Goal: Task Accomplishment & Management: Manage account settings

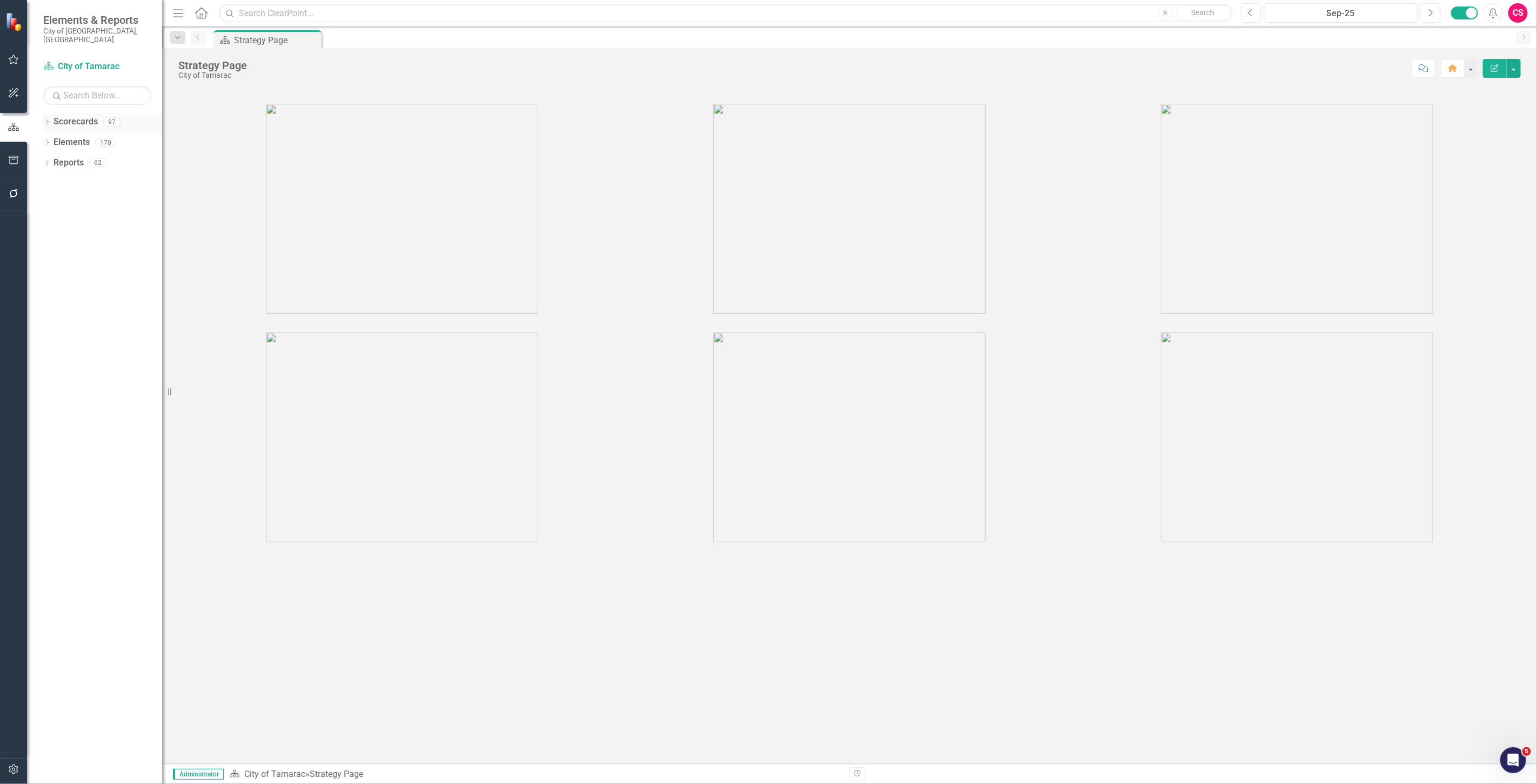
click at [63, 120] on div "Scorecards" at bounding box center [75, 122] width 44 height 18
drag, startPoint x: 61, startPoint y: 114, endPoint x: 78, endPoint y: 116, distance: 17.1
click at [61, 116] on link "Scorecards" at bounding box center [75, 122] width 44 height 13
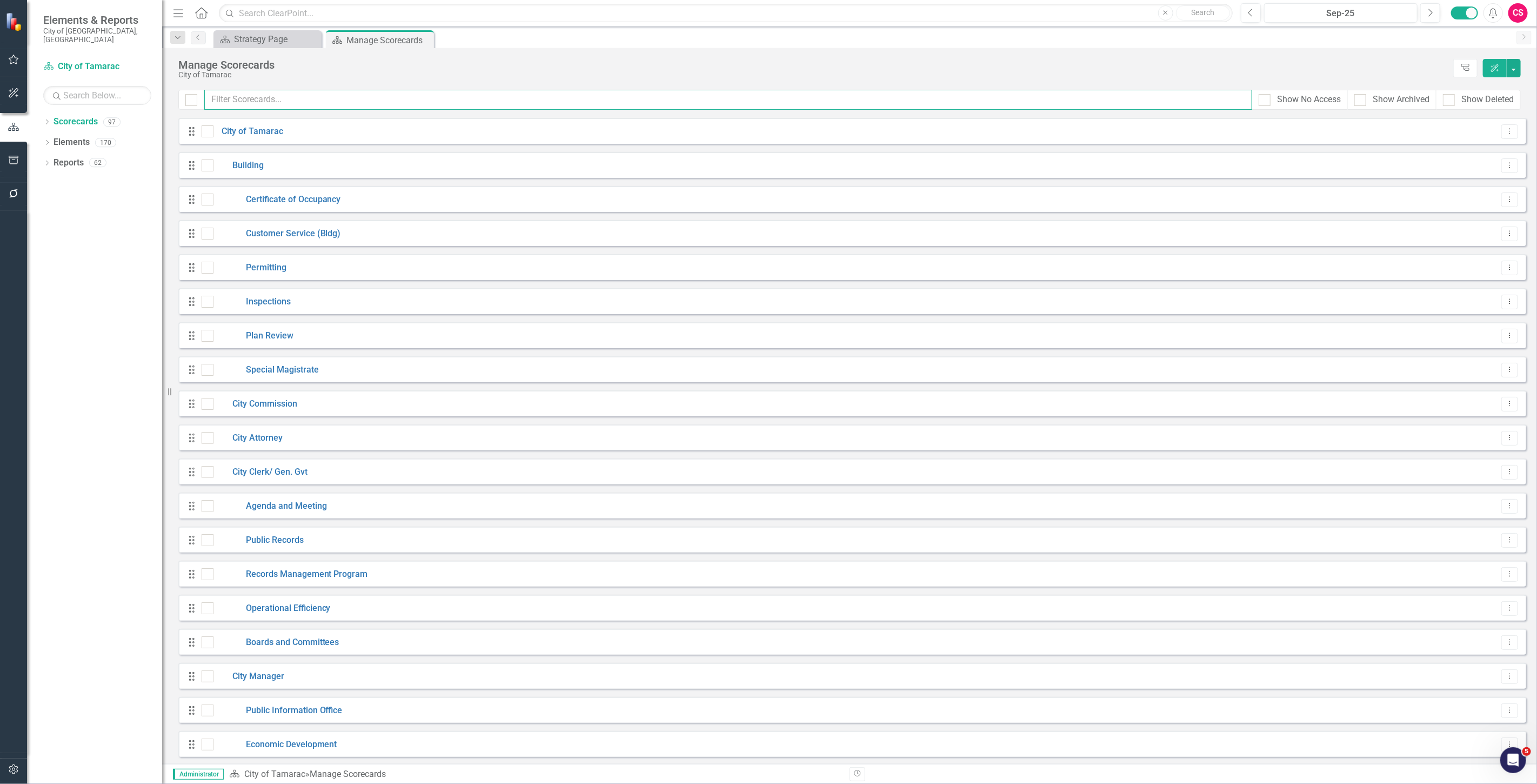
click at [257, 96] on input "text" at bounding box center [729, 100] width 1048 height 20
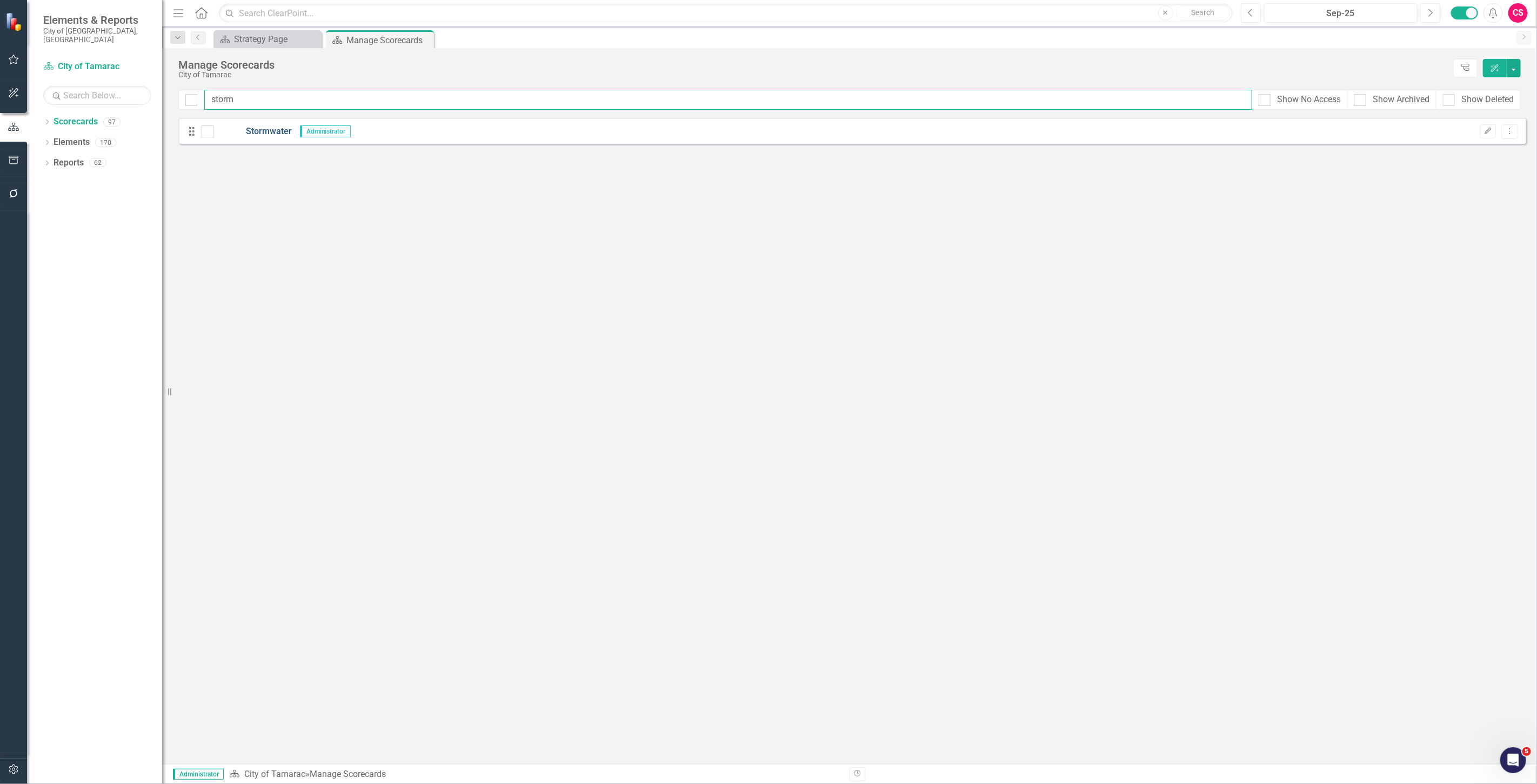
type input "storm"
click at [267, 135] on link "Stormwater" at bounding box center [252, 131] width 78 height 13
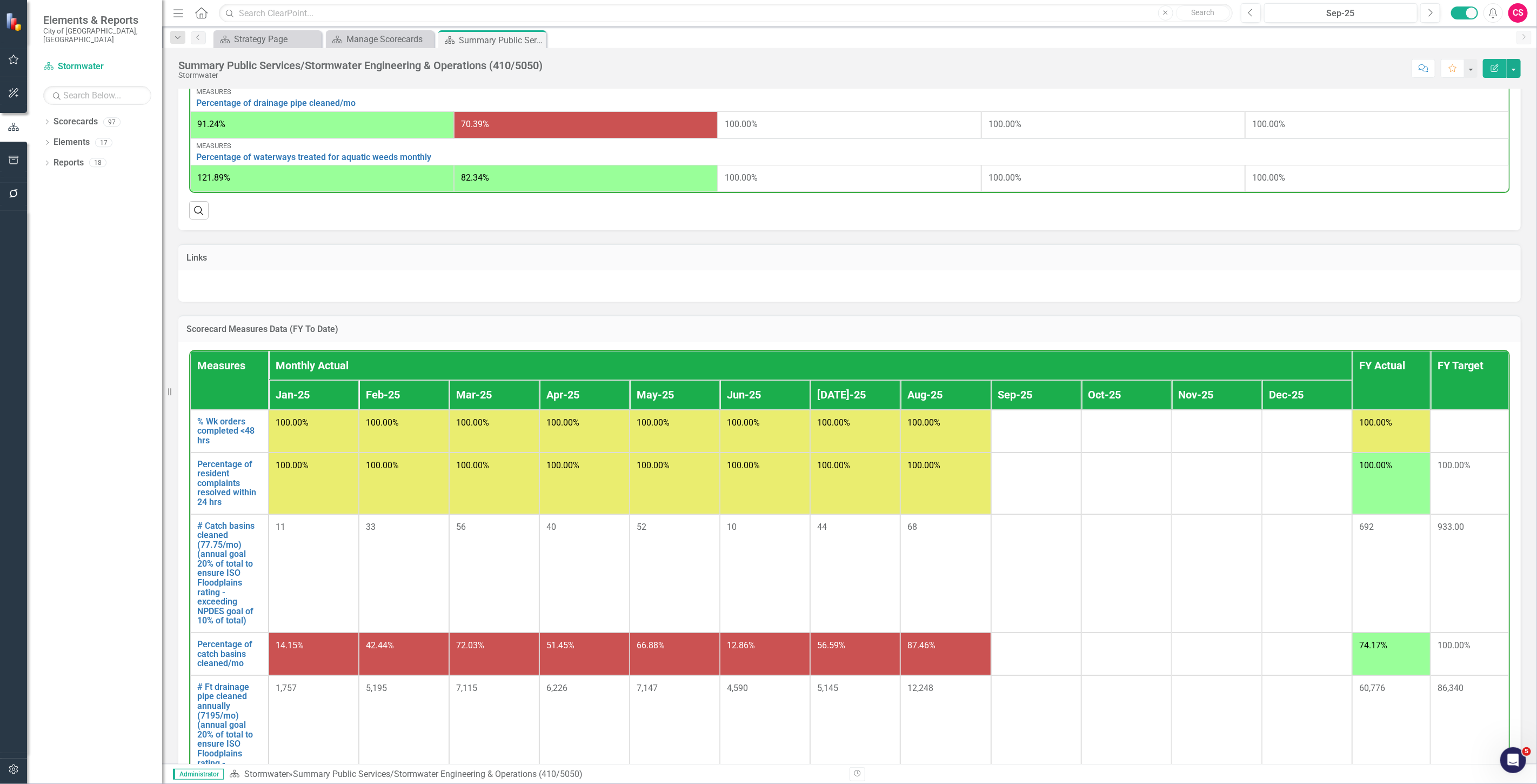
scroll to position [746, 0]
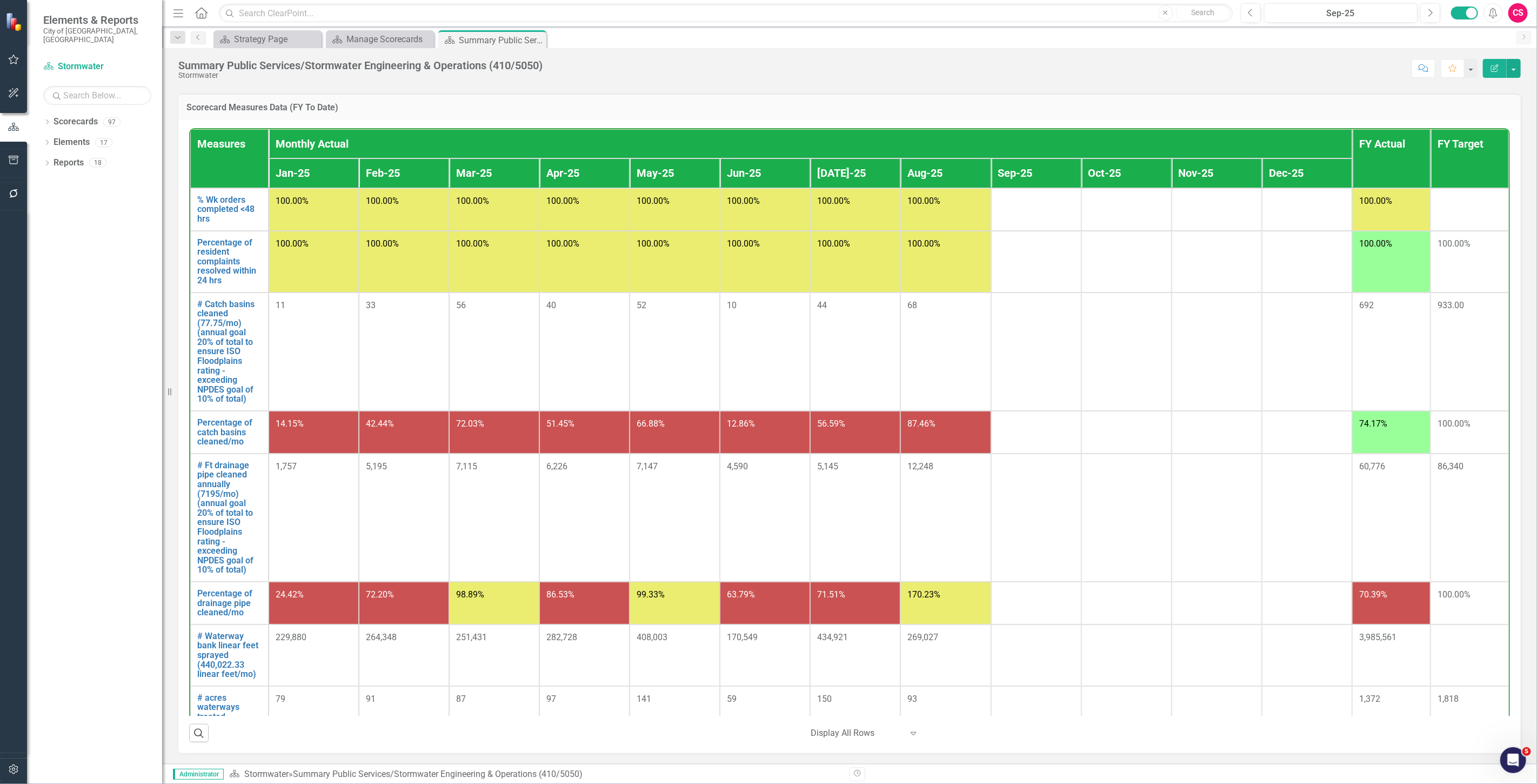
click at [760, 106] on h3 "Scorecard Measures Data (FY To Date)" at bounding box center [850, 107] width 1327 height 10
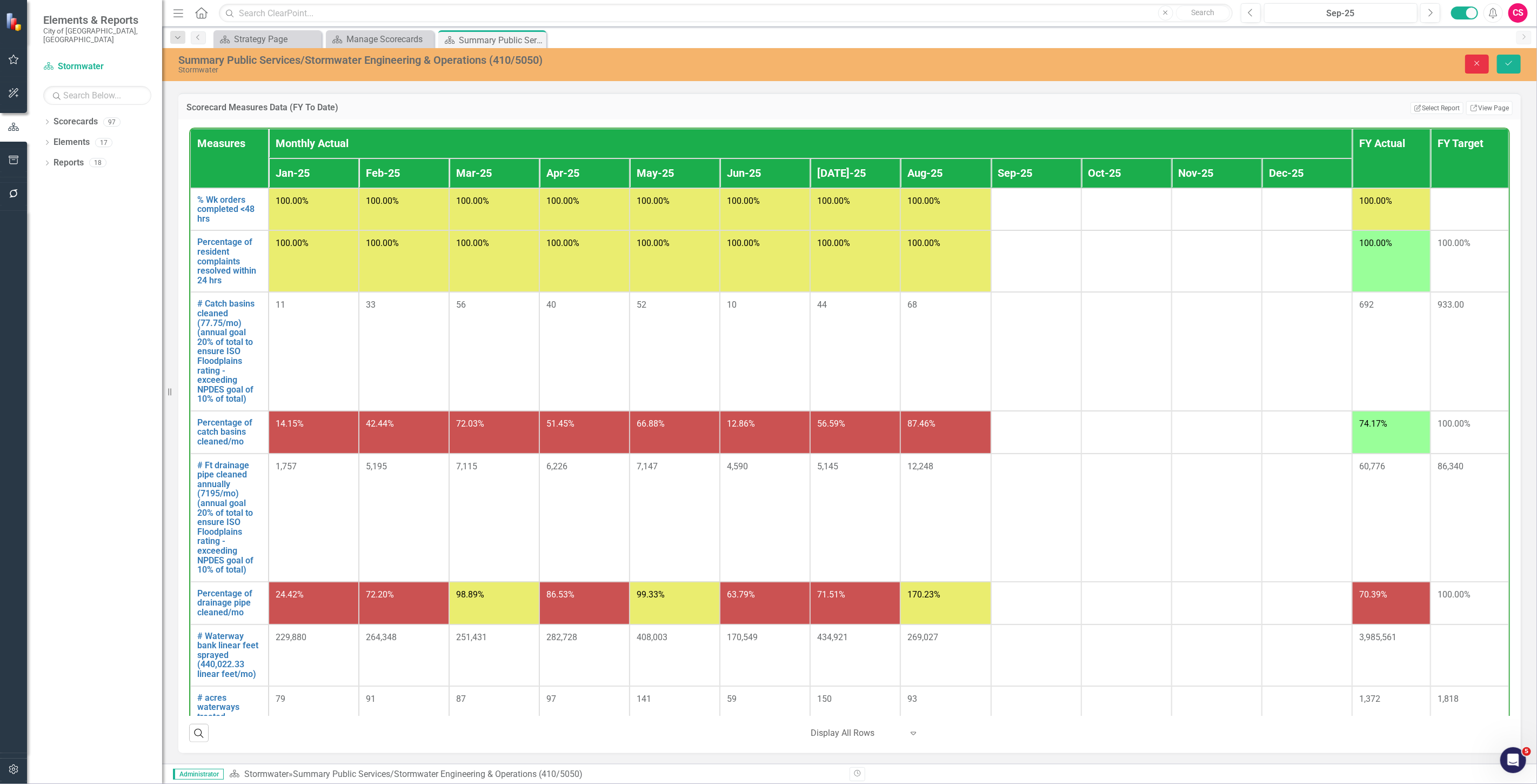
click at [1473, 63] on icon "Close" at bounding box center [1477, 63] width 10 height 7
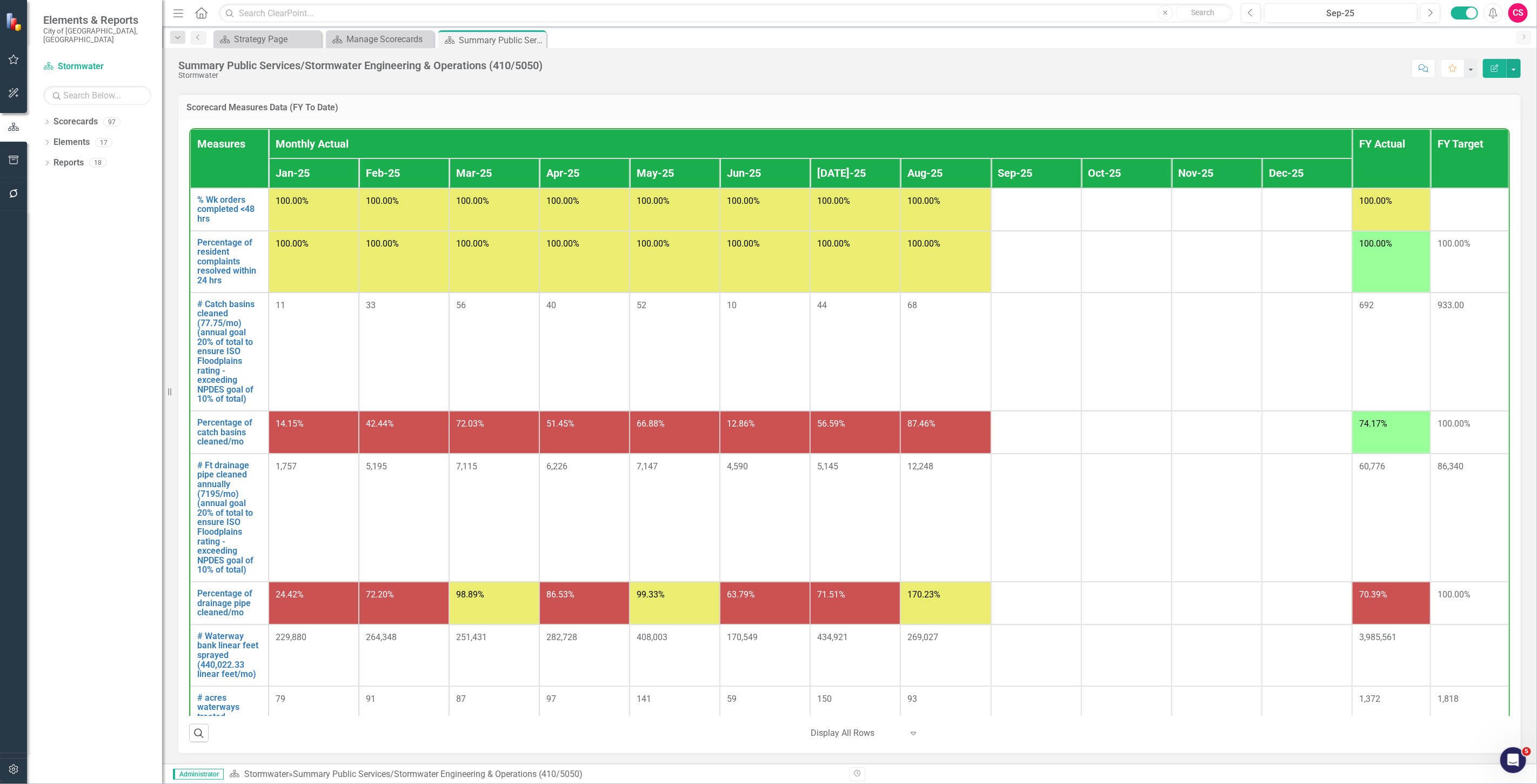
click at [441, 100] on div "Scorecard Measures Data (FY To Date)" at bounding box center [850, 107] width 1343 height 27
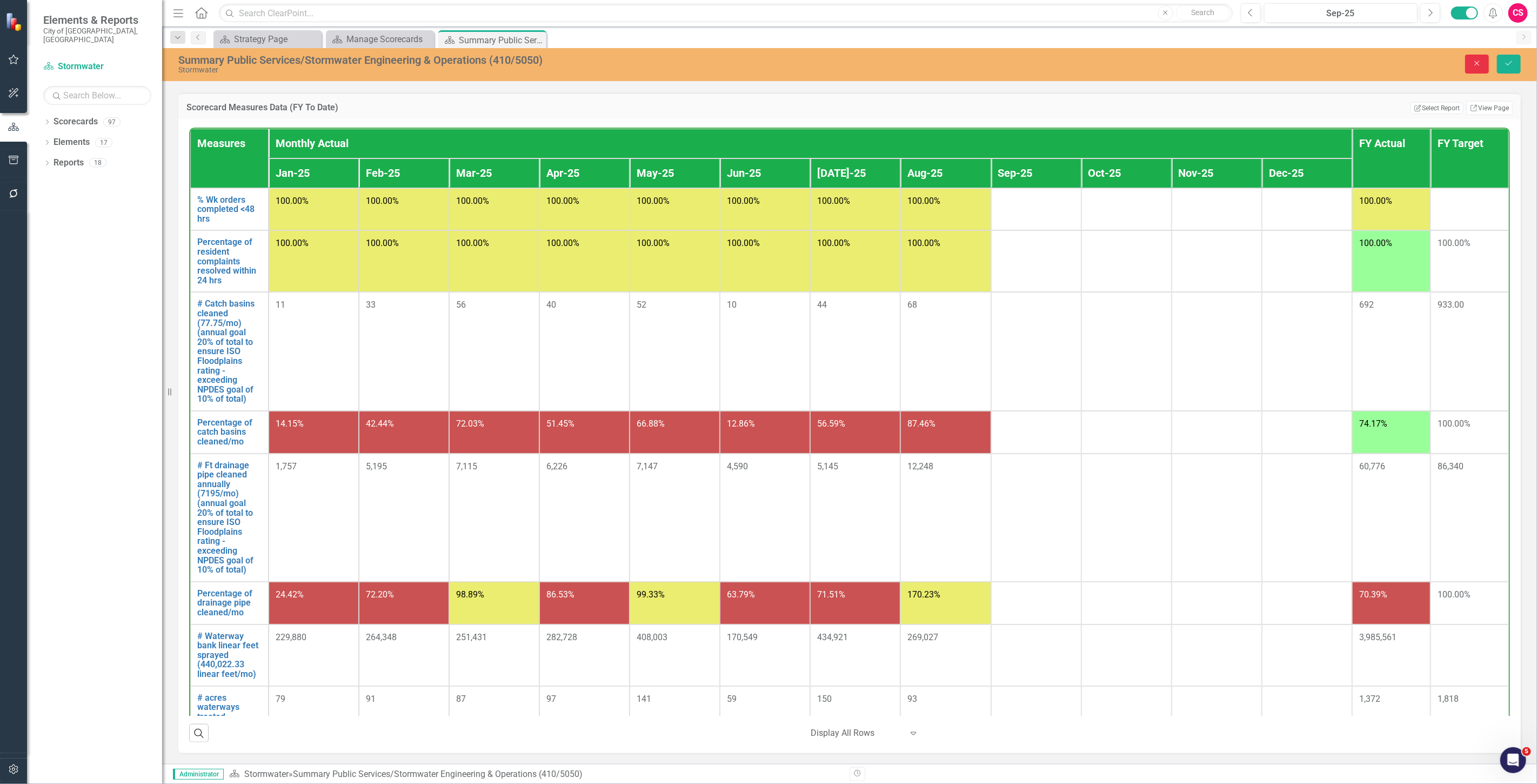
click at [1479, 68] on button "Close" at bounding box center [1477, 64] width 24 height 19
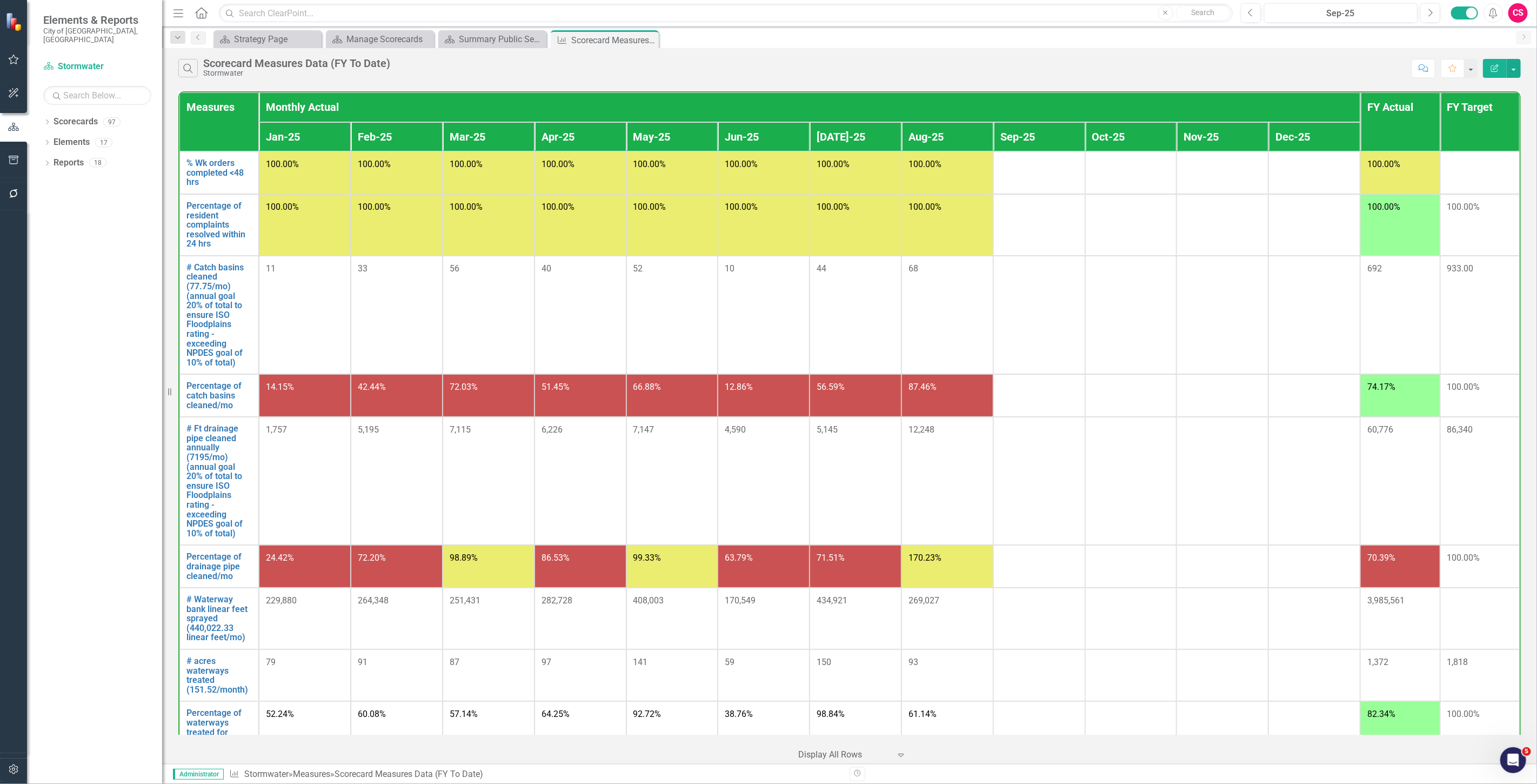
click at [1493, 66] on icon "Edit Report" at bounding box center [1495, 68] width 10 height 7
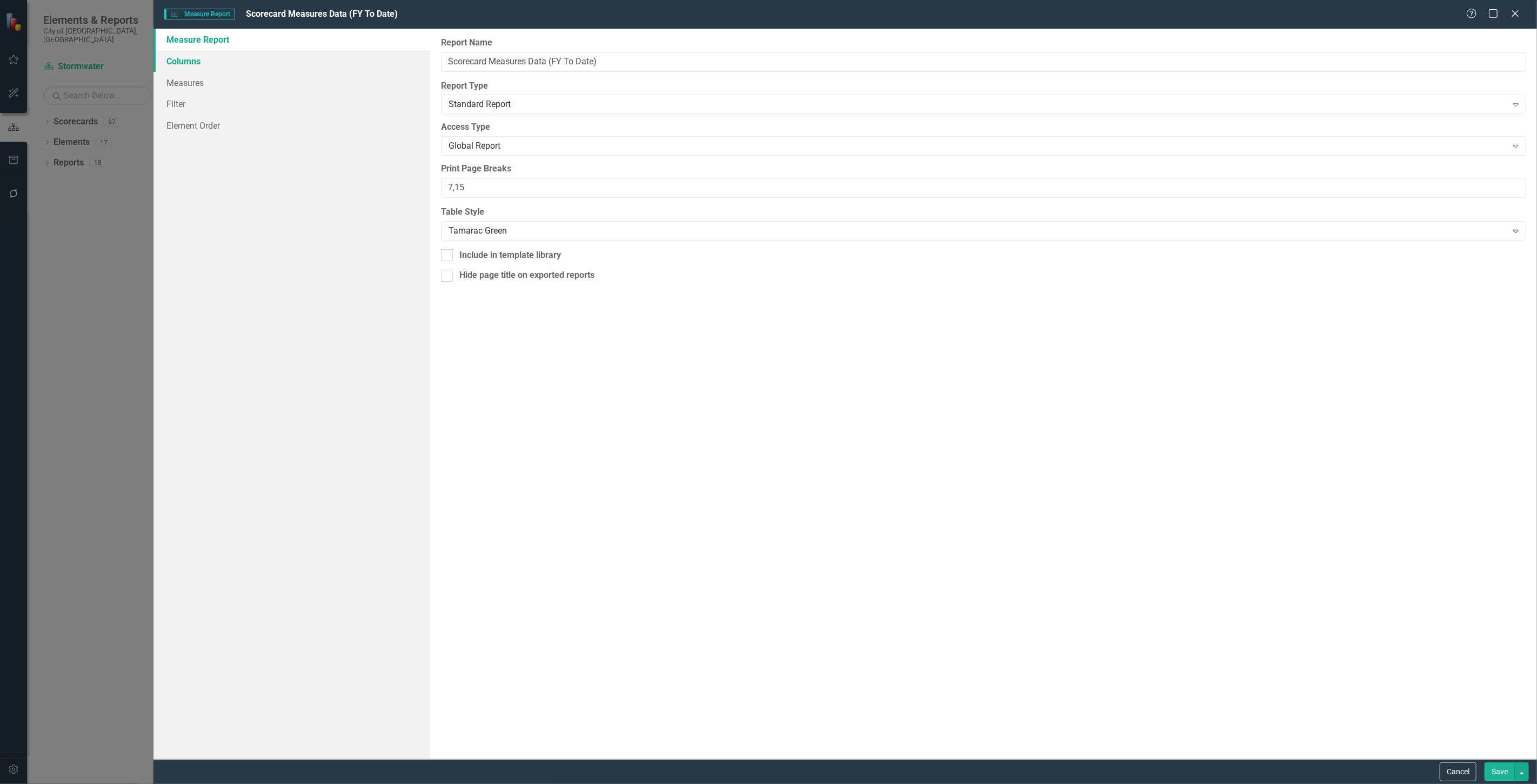
click at [199, 61] on link "Columns" at bounding box center [292, 61] width 277 height 21
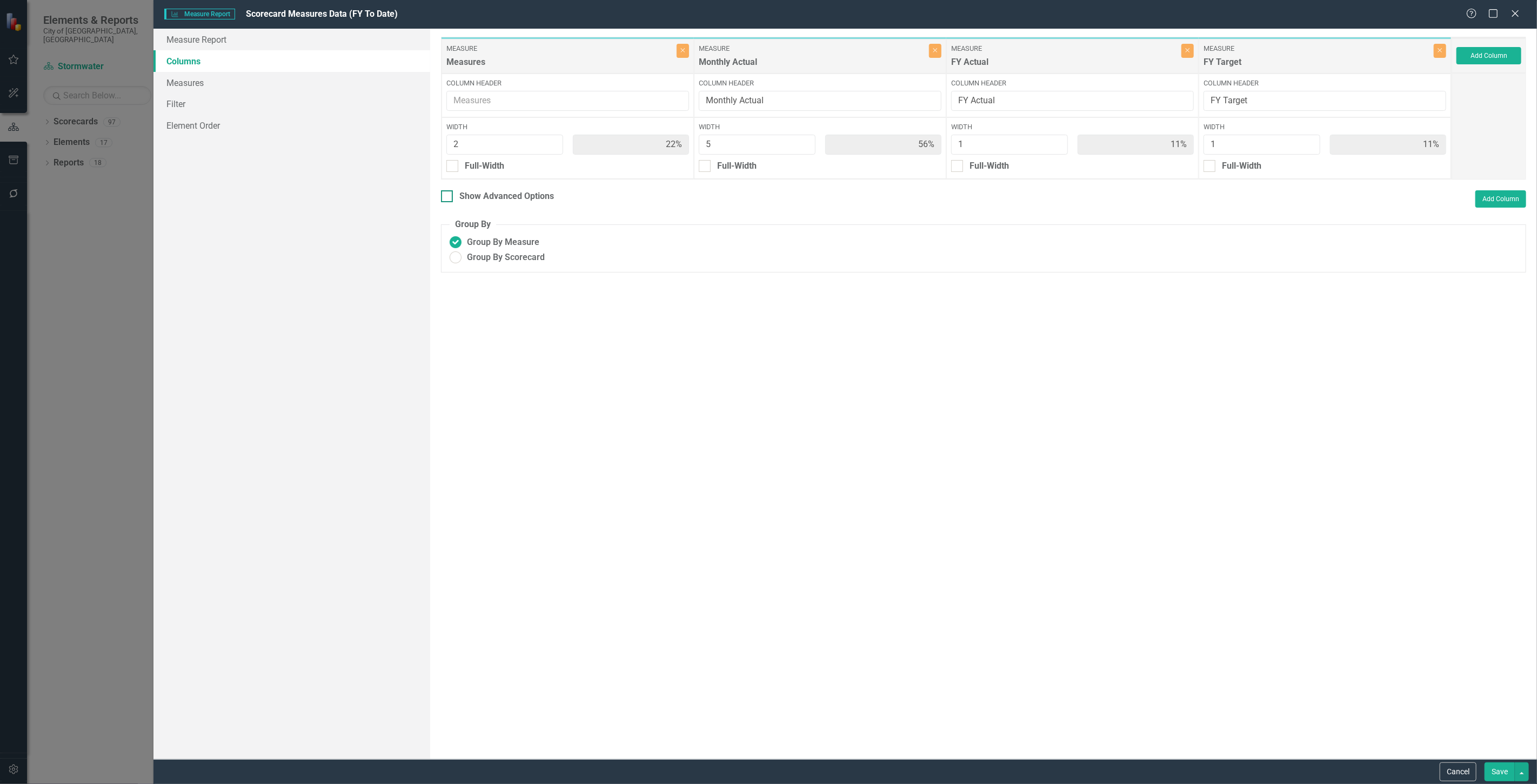
click at [532, 193] on div "Show Advanced Options" at bounding box center [506, 196] width 94 height 13
click at [448, 193] on input "Show Advanced Options" at bounding box center [444, 194] width 7 height 7
checkbox input "true"
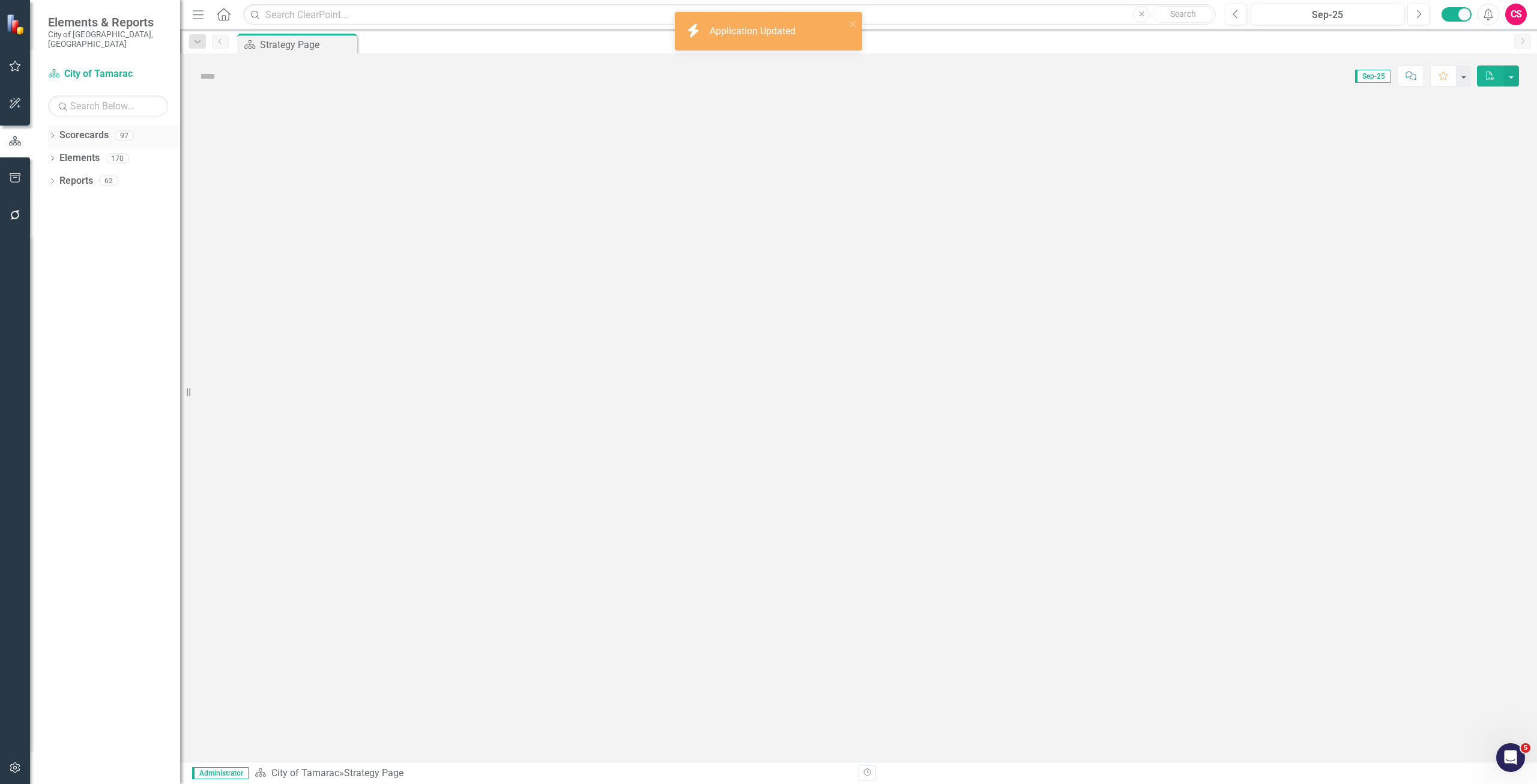
click at [99, 129] on link "Scorecards" at bounding box center [84, 135] width 49 height 14
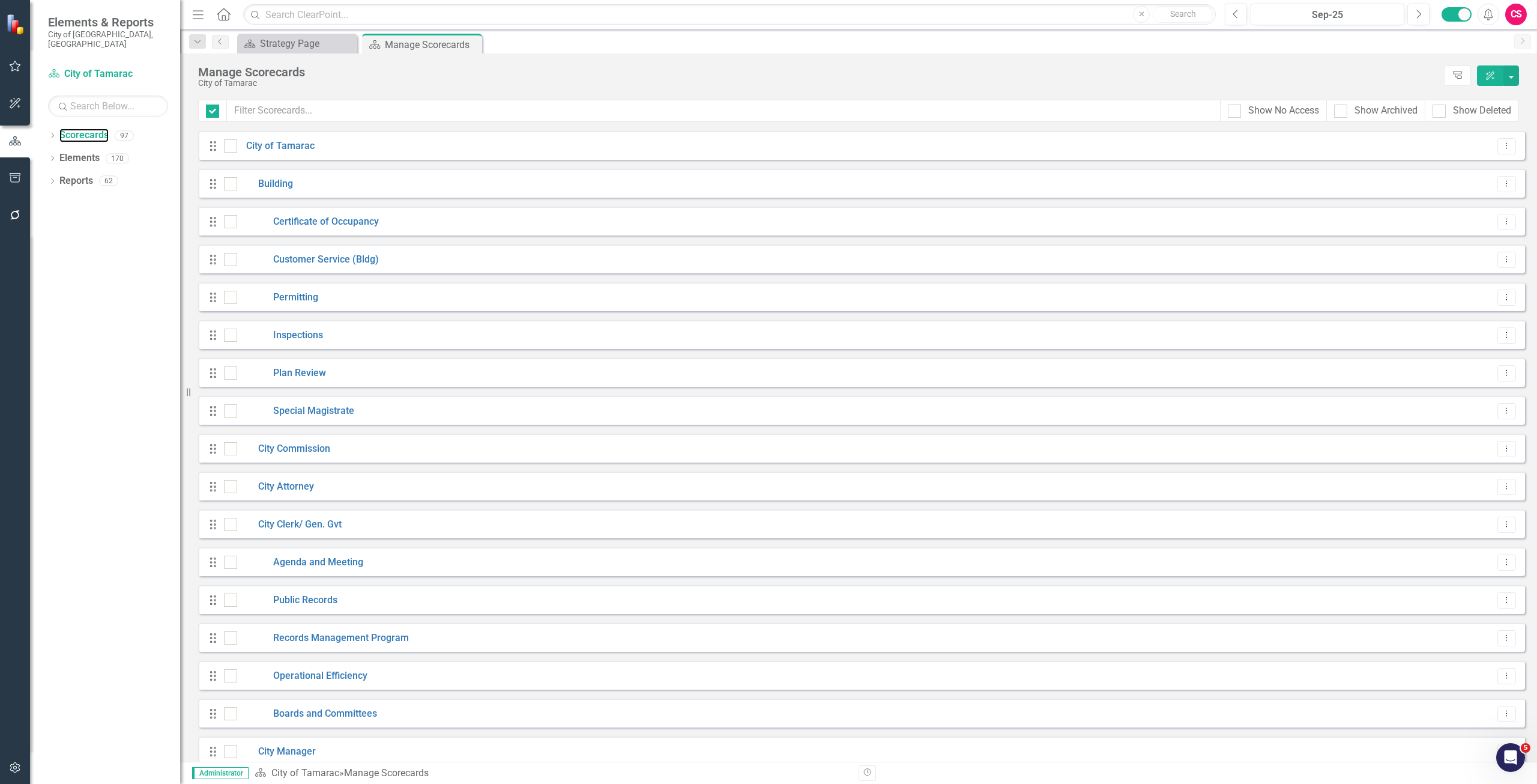
checkbox input "false"
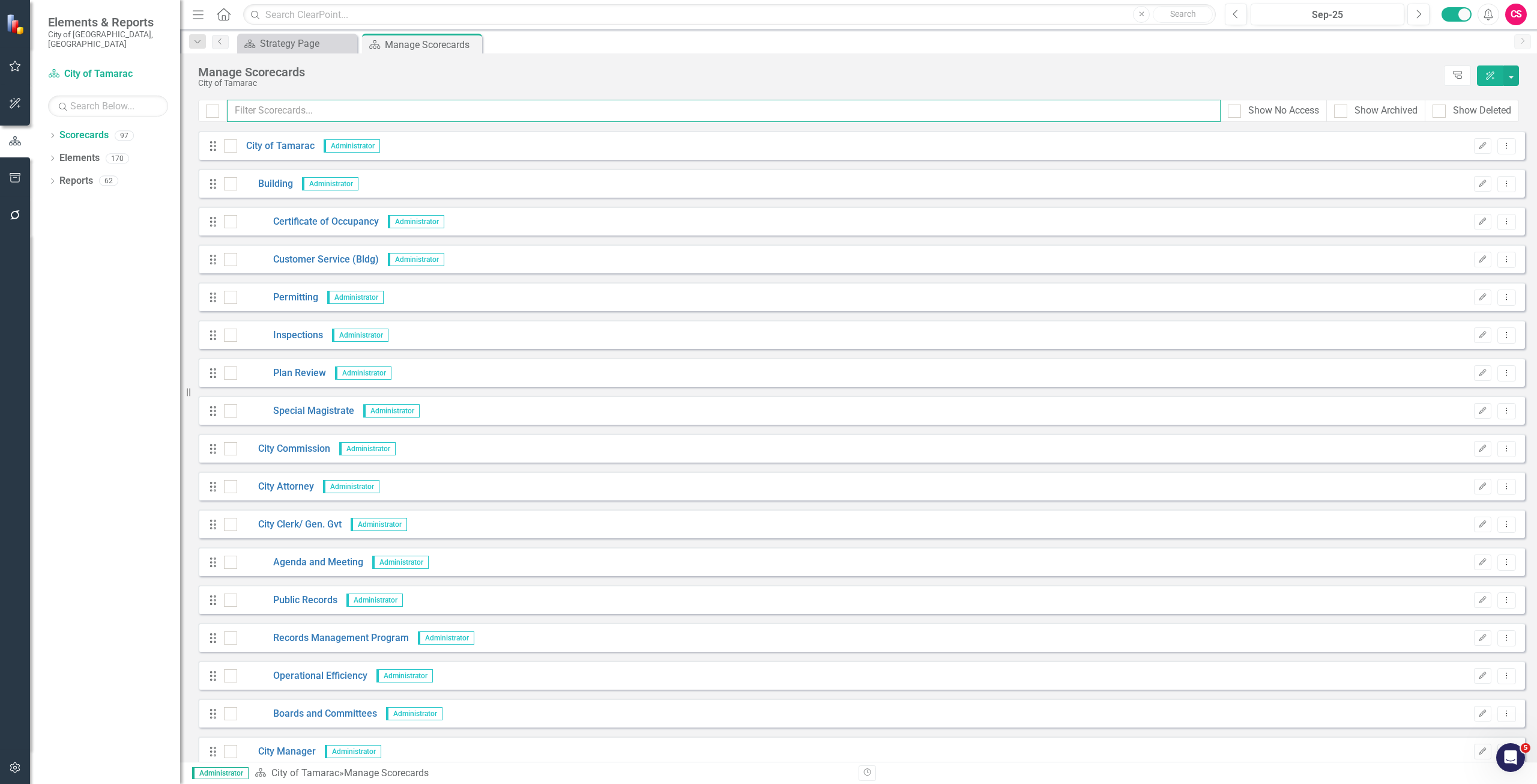
click at [344, 102] on input "text" at bounding box center [724, 111] width 994 height 22
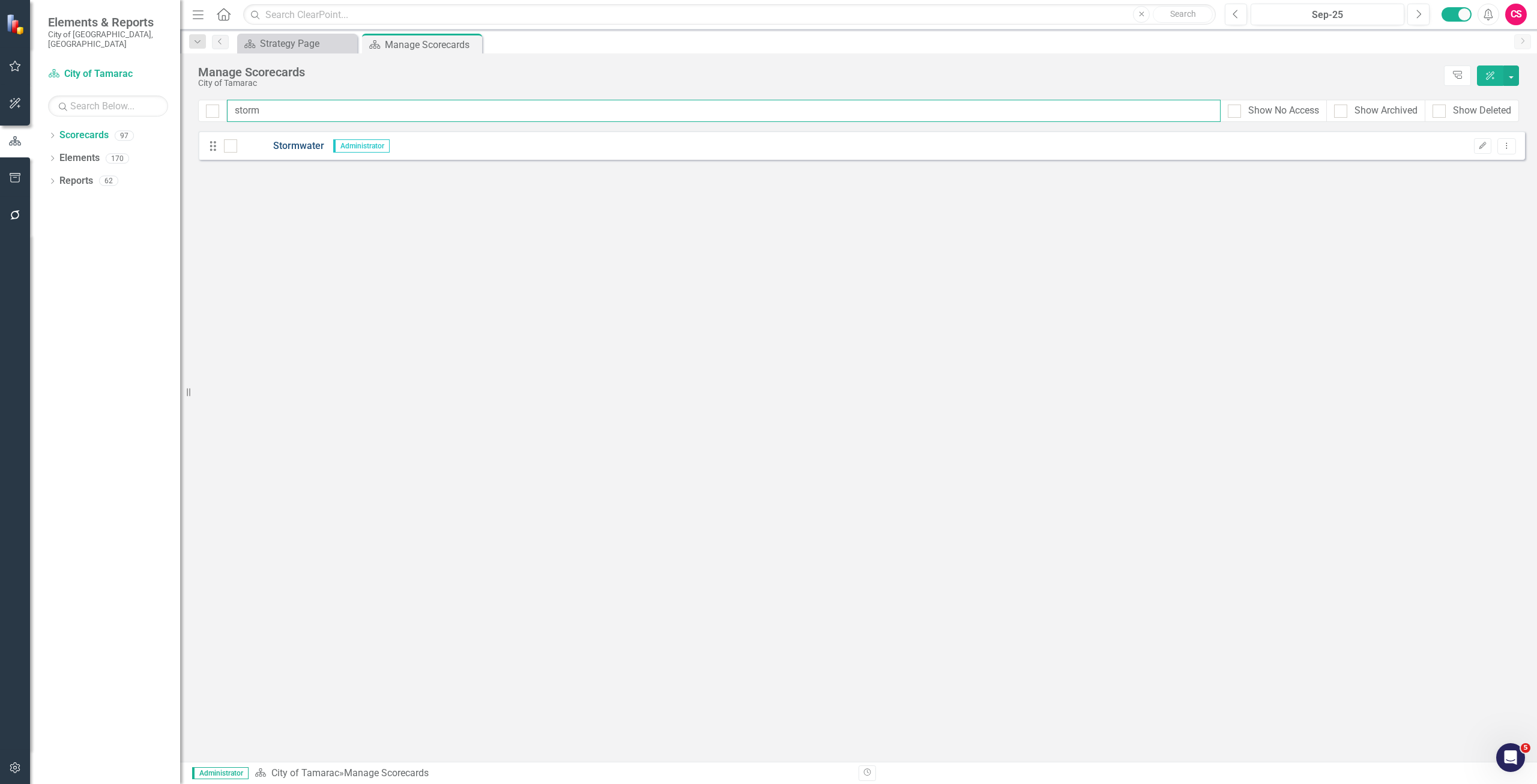
type input "storm"
click at [302, 149] on link "Stormwater" at bounding box center [280, 146] width 87 height 14
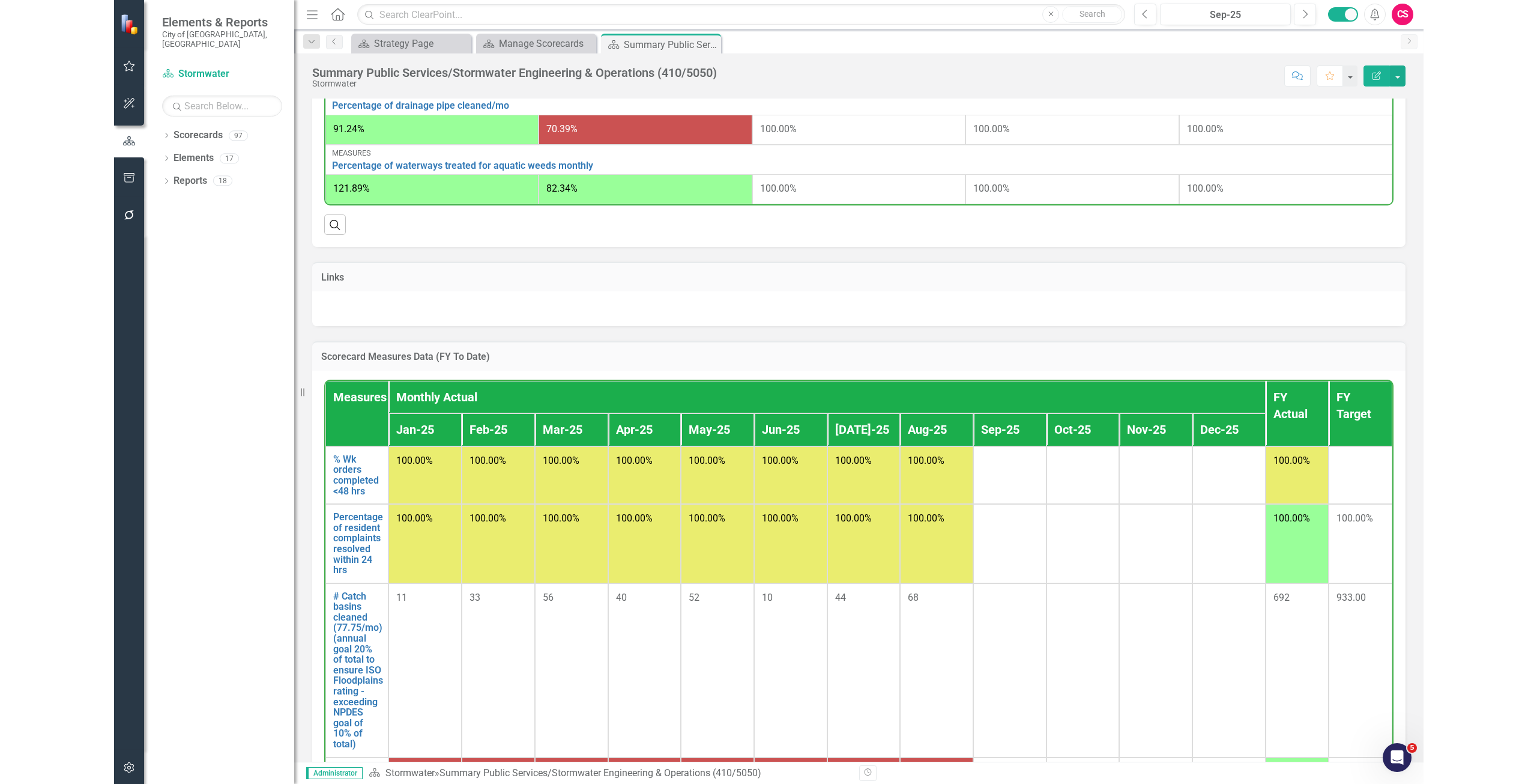
scroll to position [585, 0]
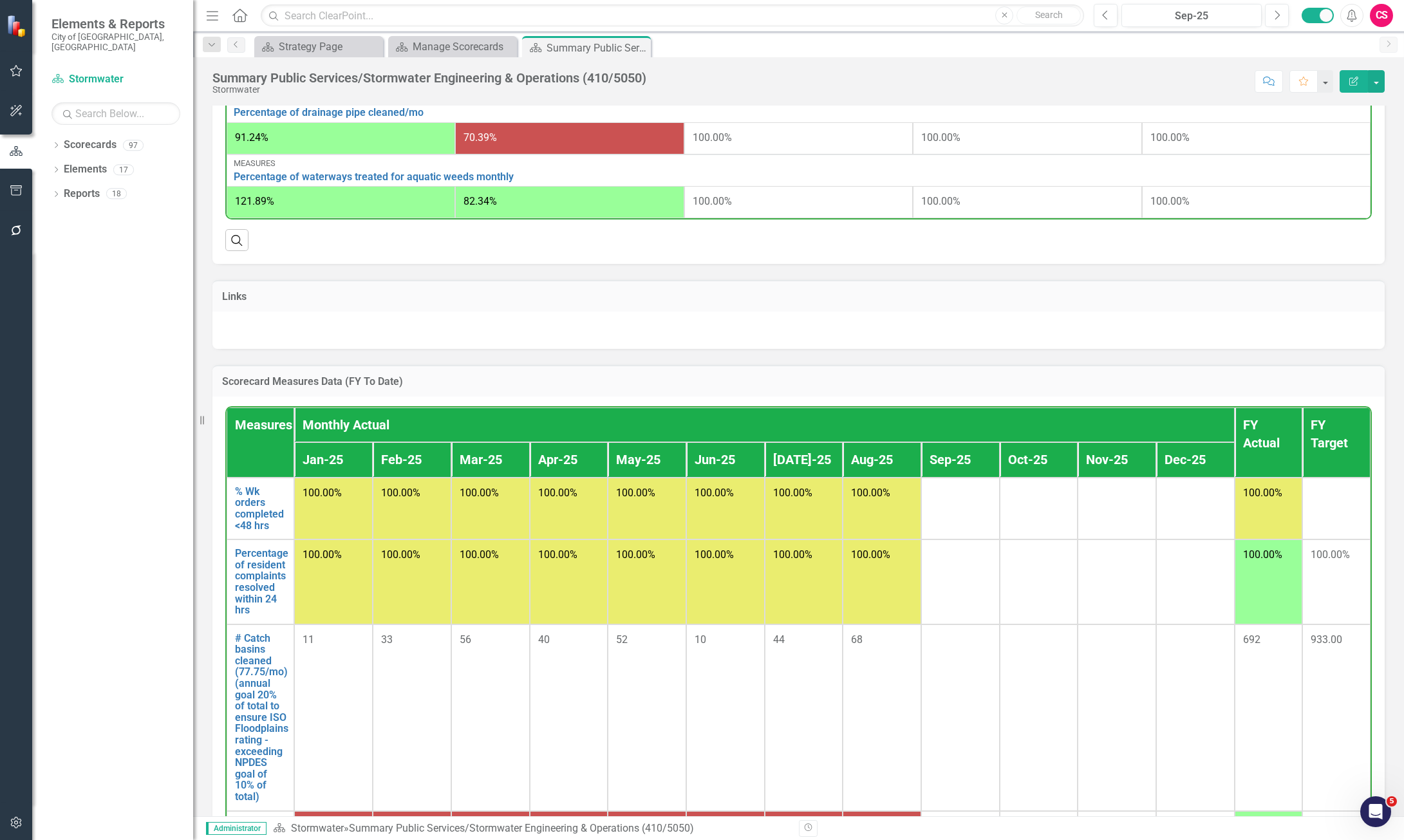
click at [369, 387] on h3 "Scorecard Measures Data (FY To Date)" at bounding box center [798, 381] width 1153 height 11
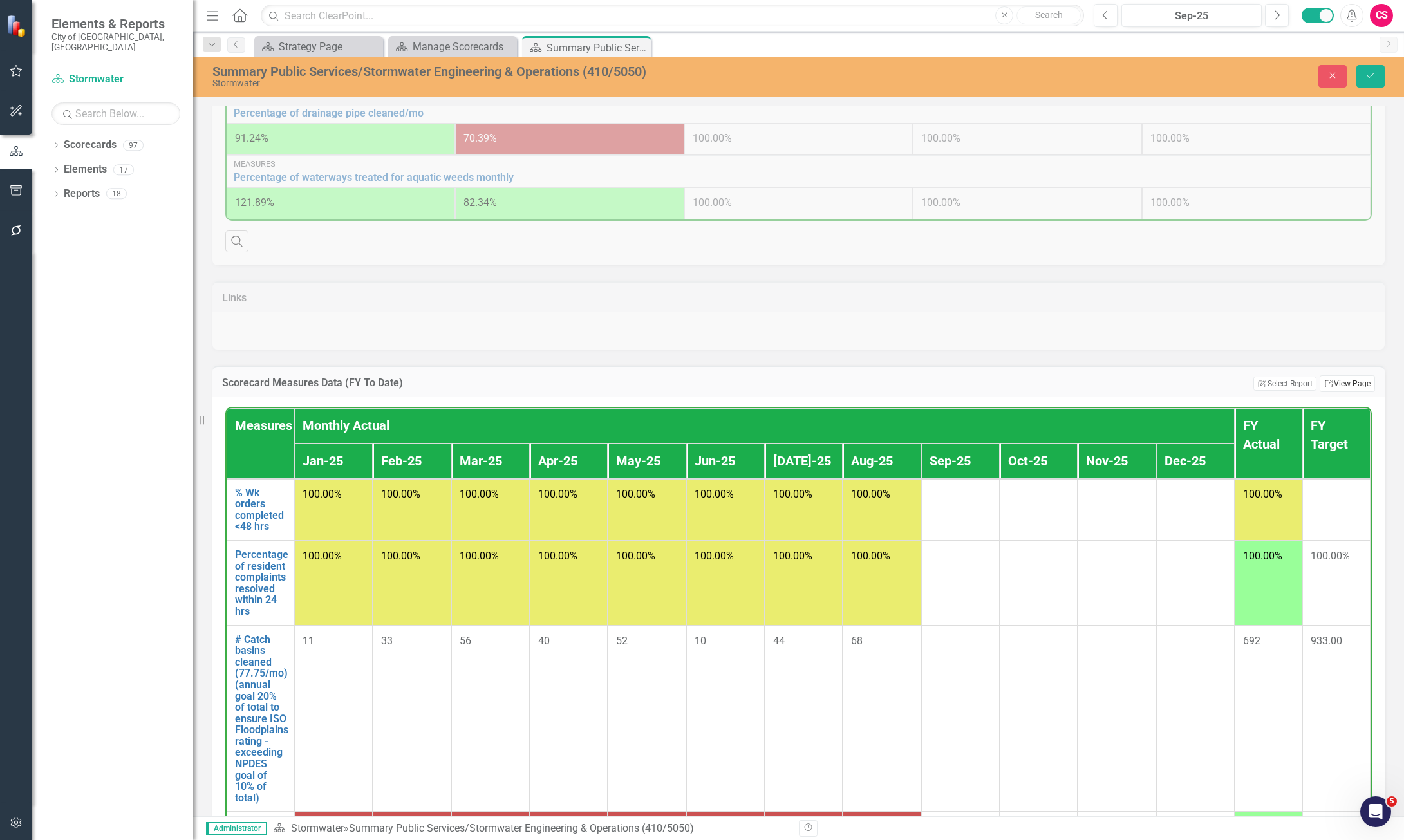
click at [1325, 392] on link "Link View Page" at bounding box center [1347, 383] width 55 height 17
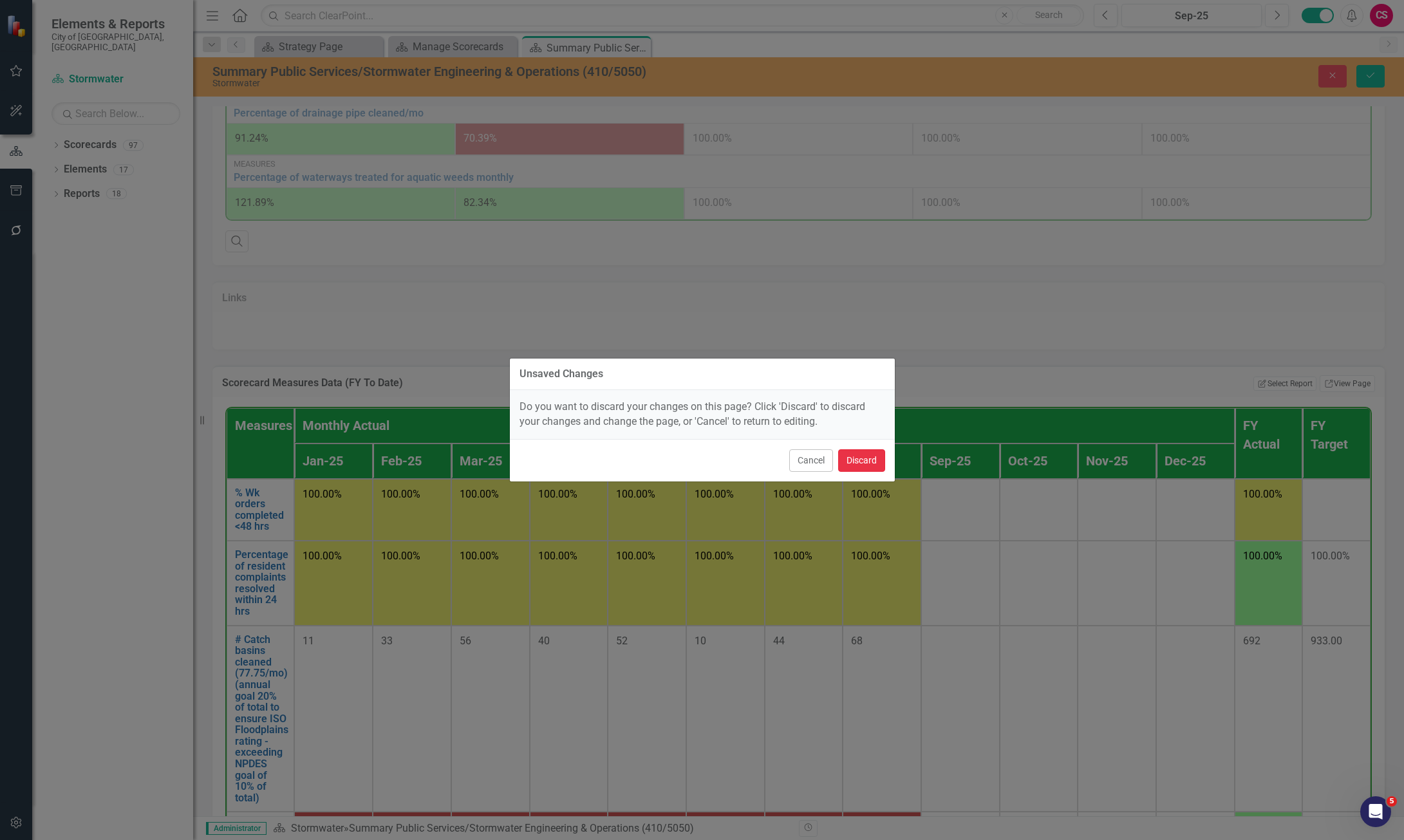
click at [875, 457] on button "Discard" at bounding box center [861, 460] width 47 height 23
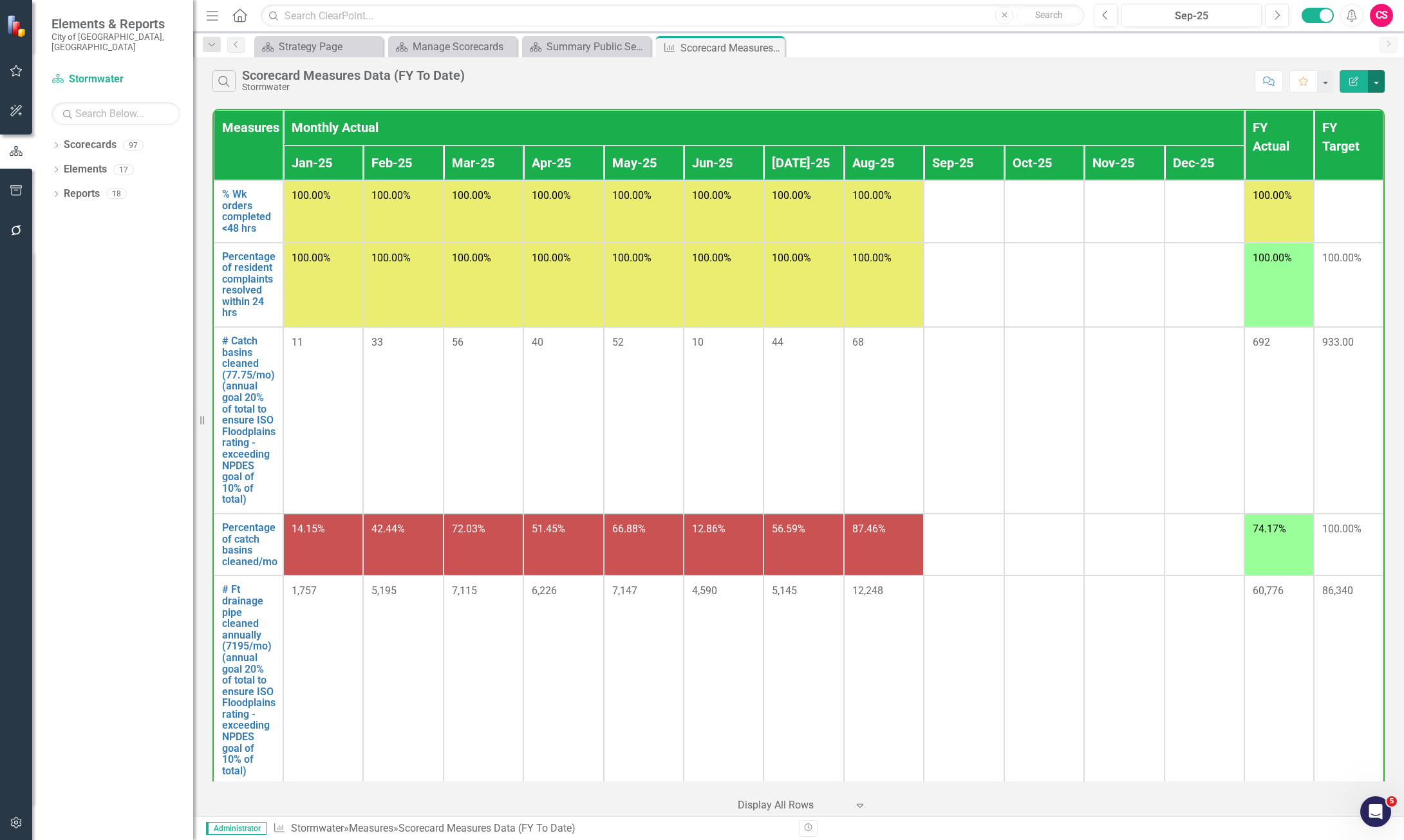
click at [1379, 83] on button "button" at bounding box center [1376, 82] width 17 height 23
click at [1354, 102] on link "Edit Report Edit Report" at bounding box center [1334, 105] width 102 height 24
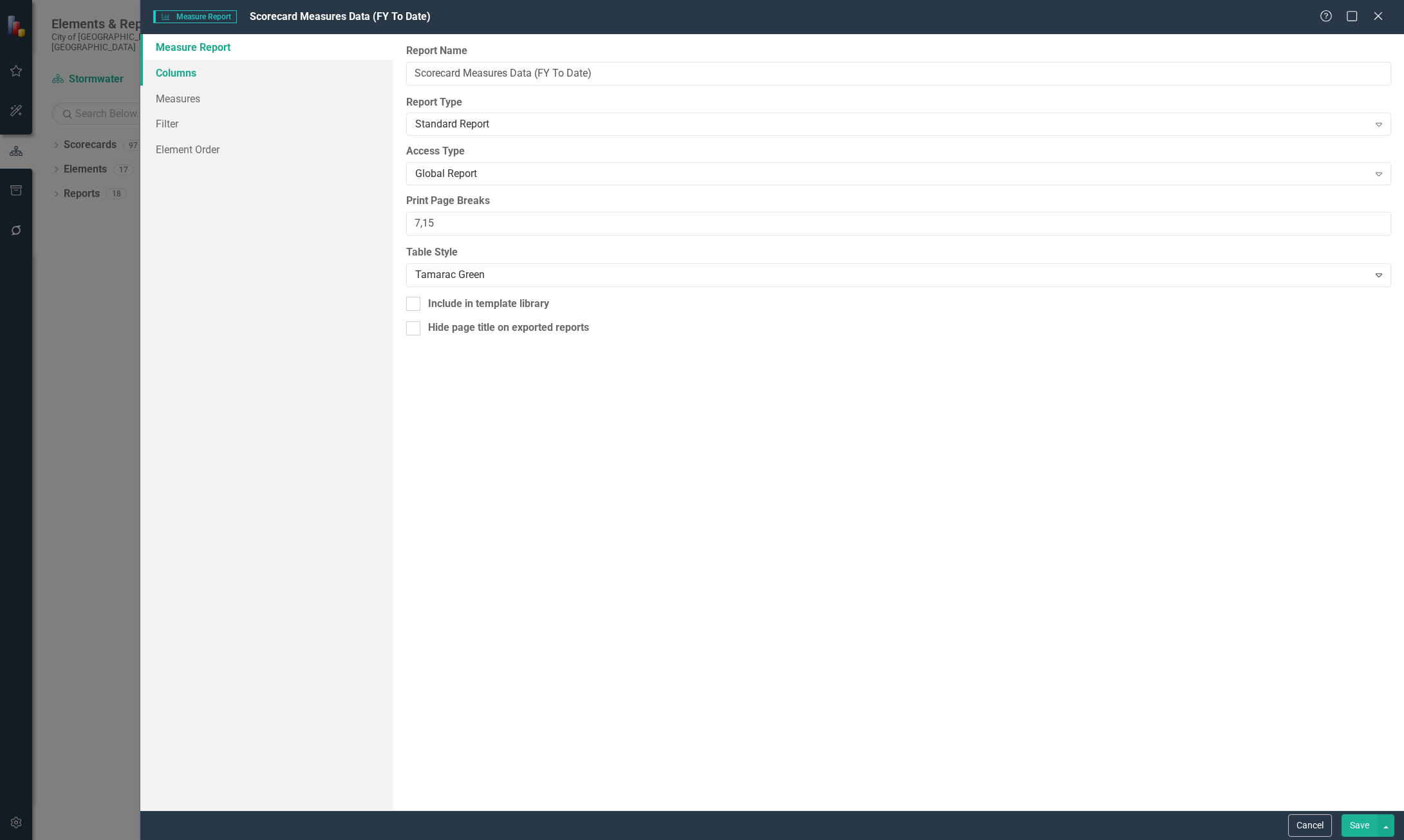
click at [232, 74] on link "Columns" at bounding box center [267, 72] width 253 height 25
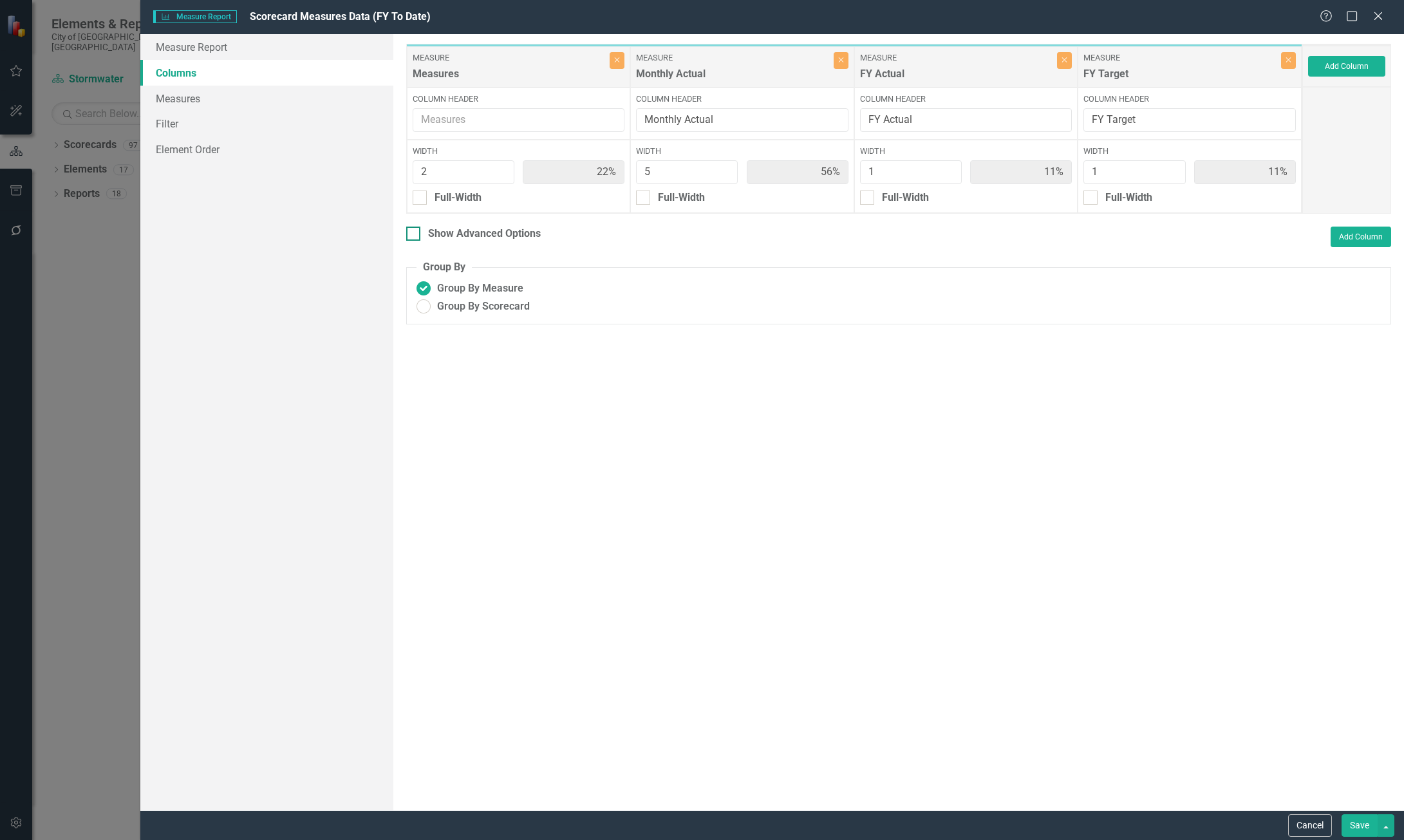
click at [436, 231] on div "Show Advanced Options" at bounding box center [484, 234] width 113 height 15
click at [415, 231] on input "Show Advanced Options" at bounding box center [411, 231] width 9 height 9
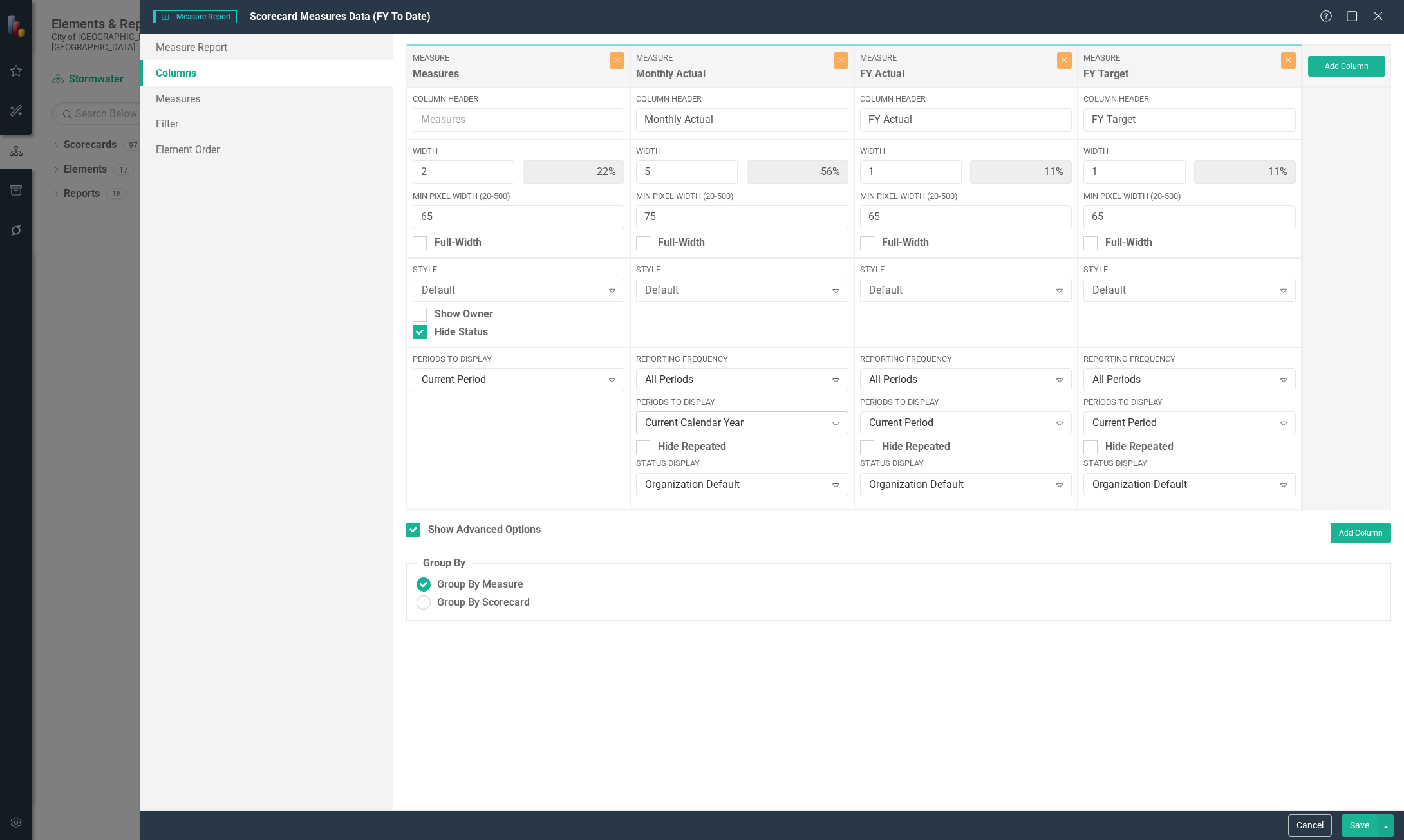
click at [794, 431] on div "Current Calendar Year Expand" at bounding box center [742, 423] width 213 height 23
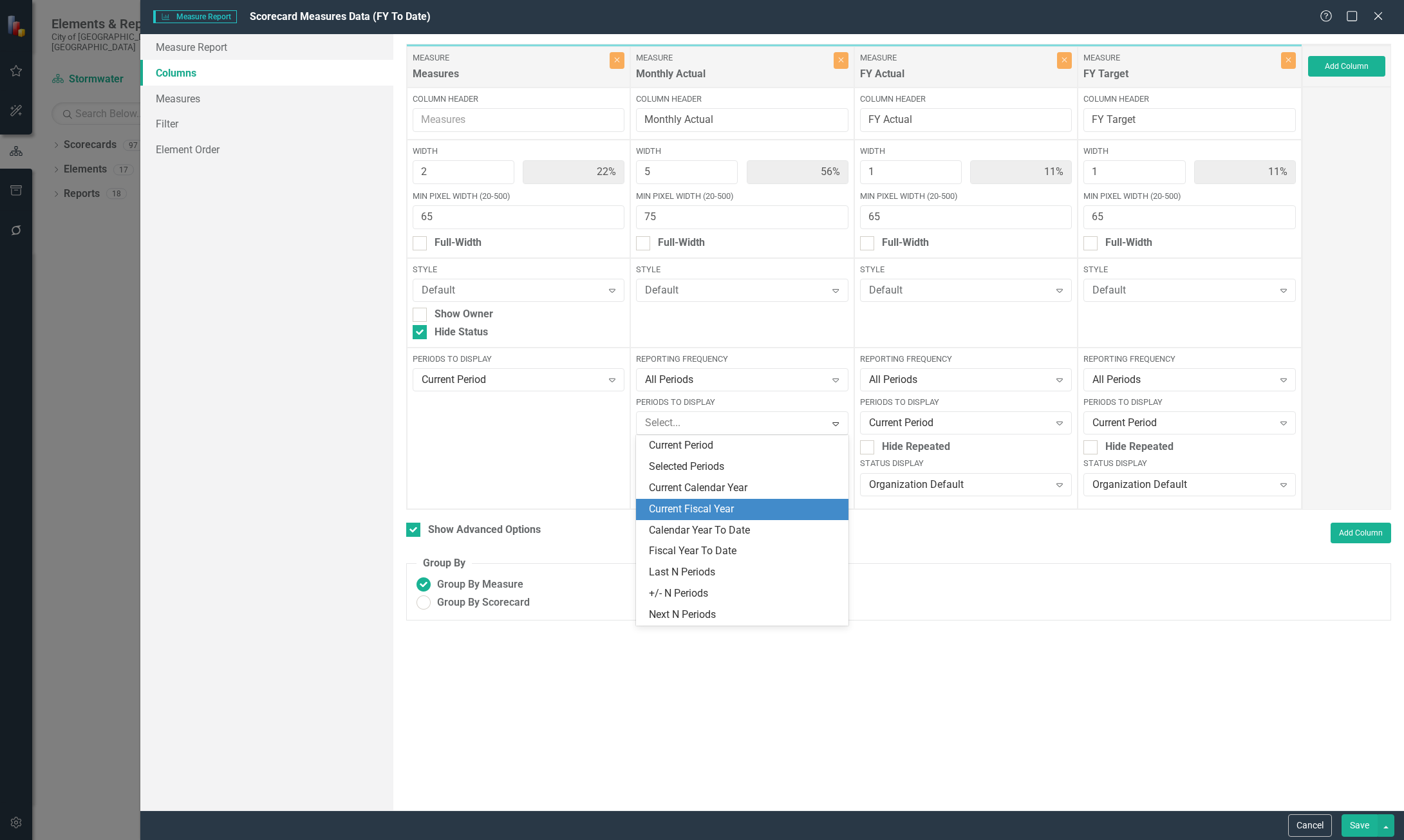
click at [749, 511] on div "Current Fiscal Year" at bounding box center [745, 509] width 192 height 15
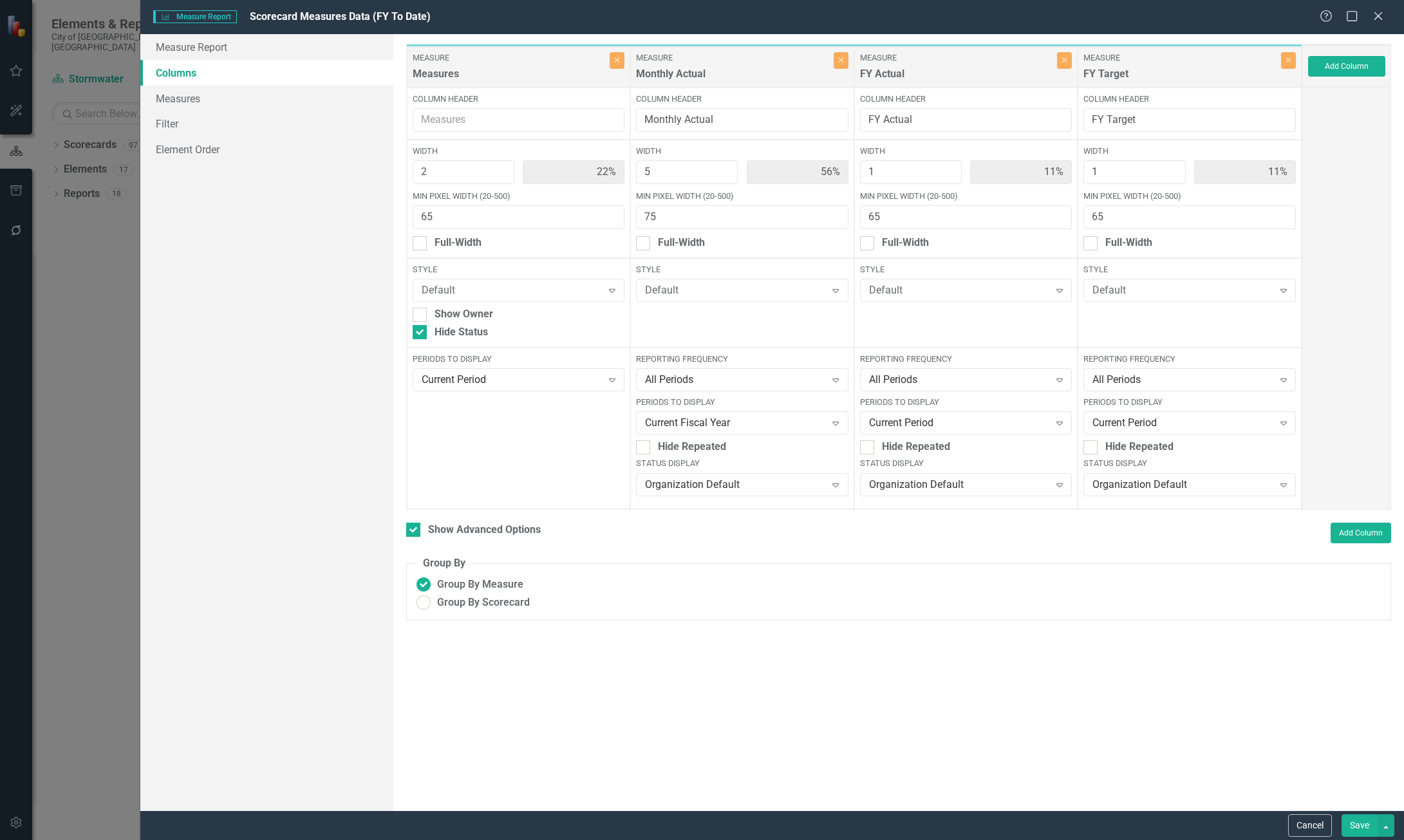
click at [1353, 828] on button "Save" at bounding box center [1359, 825] width 36 height 23
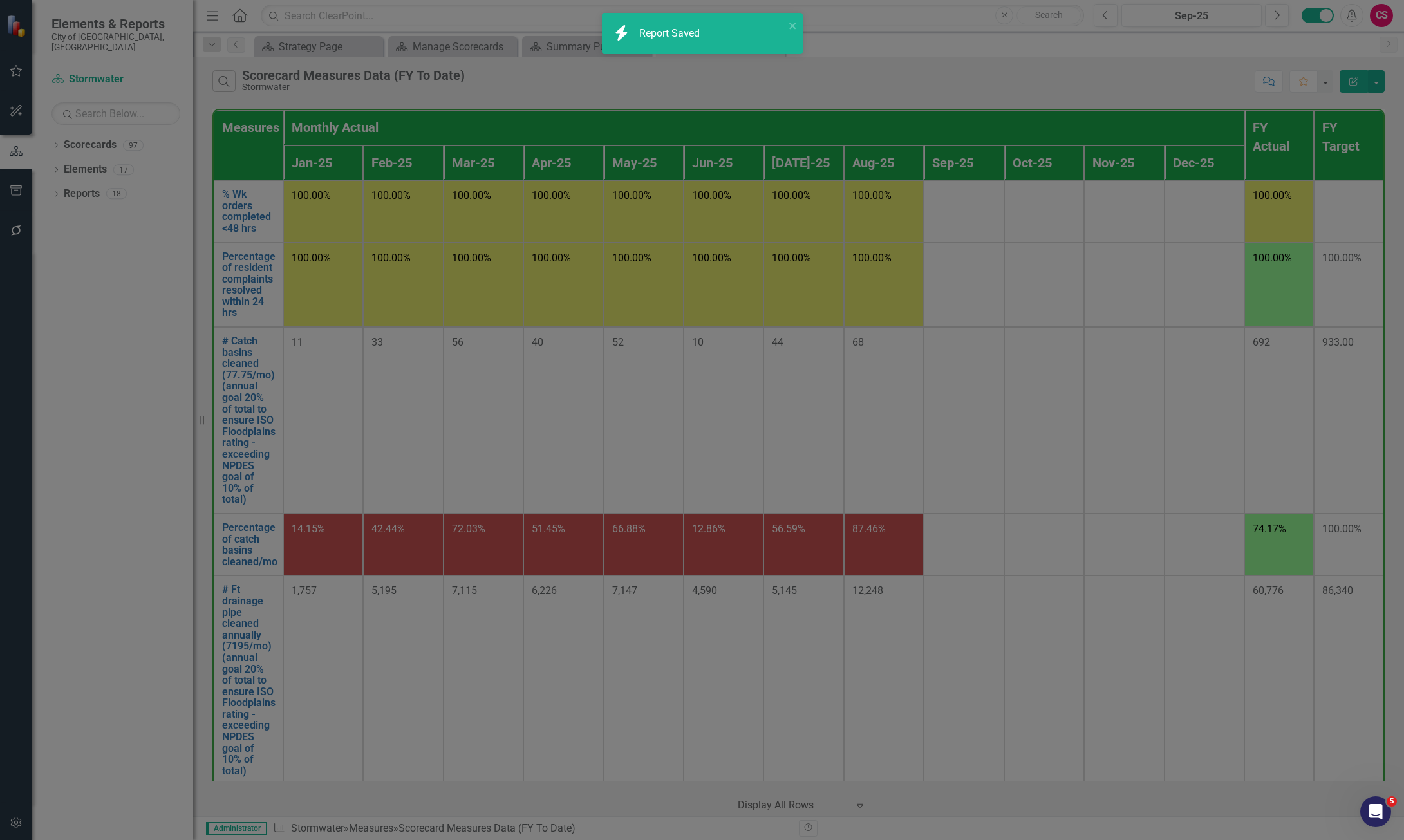
checkbox input "false"
radio input "false"
